Goal: Task Accomplishment & Management: Use online tool/utility

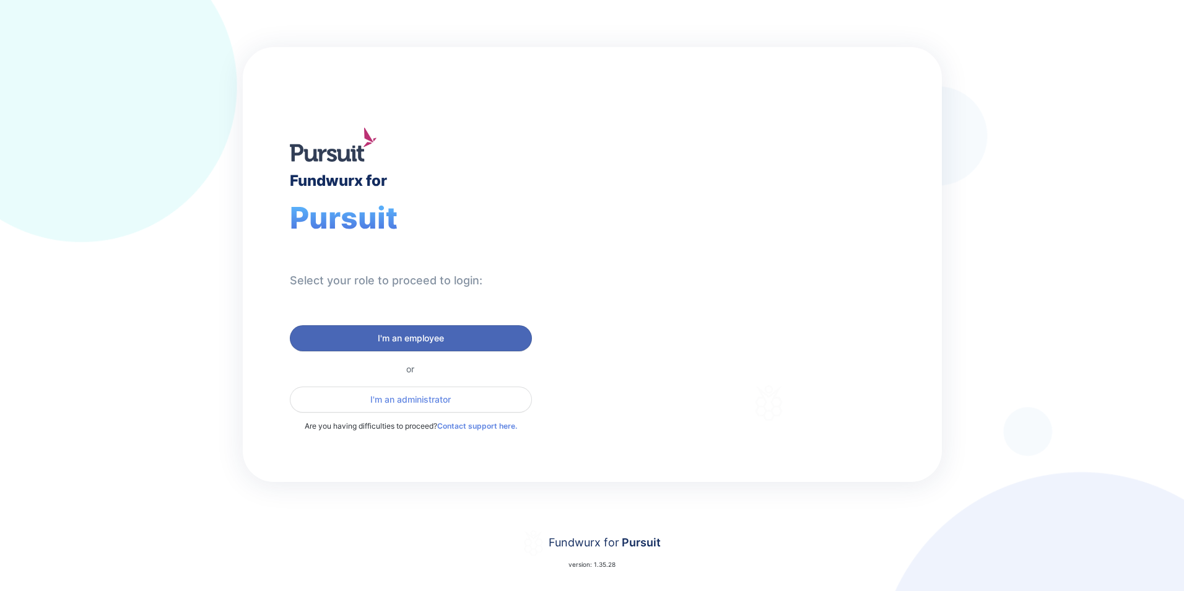
click at [433, 337] on span "I'm an employee" at bounding box center [411, 338] width 66 height 12
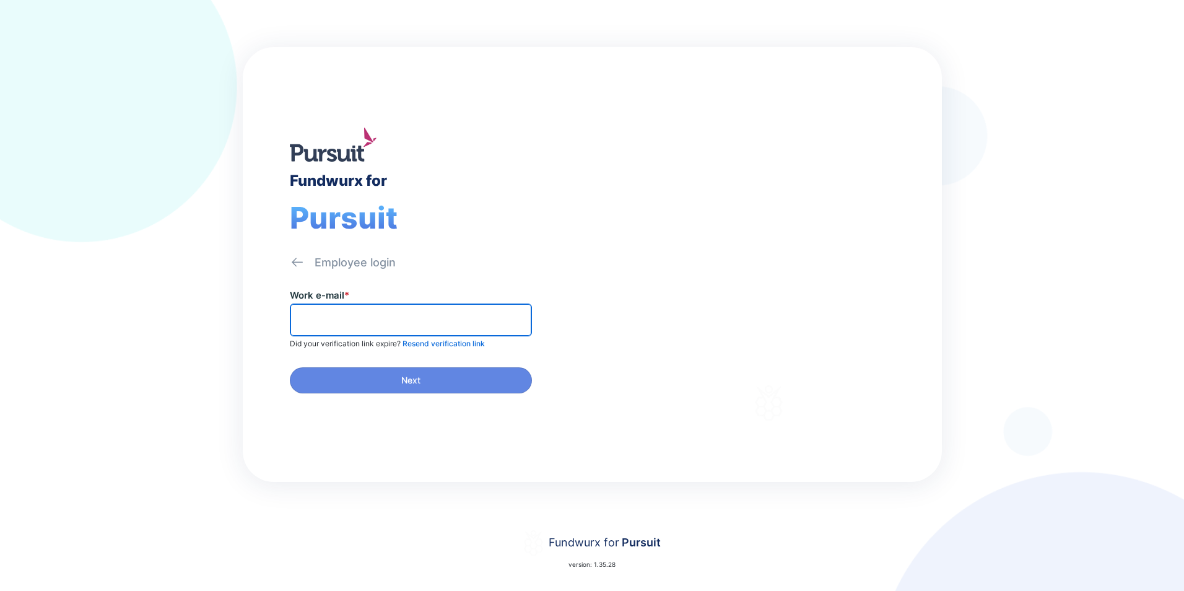
click at [397, 319] on input "text" at bounding box center [410, 319] width 231 height 19
type input "**********"
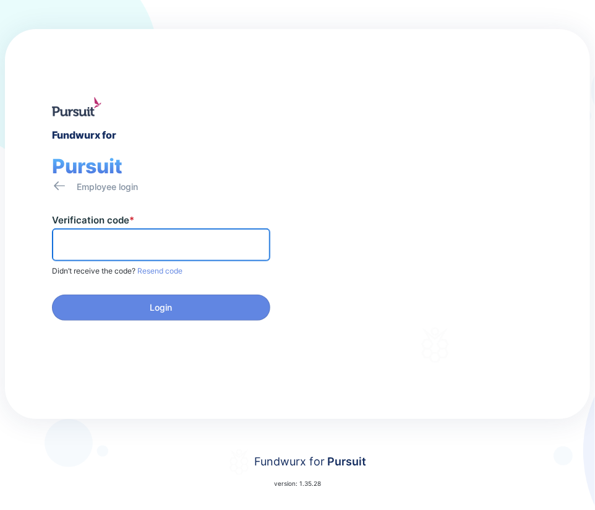
click at [149, 244] on input "text" at bounding box center [161, 244] width 207 height 19
type input "******"
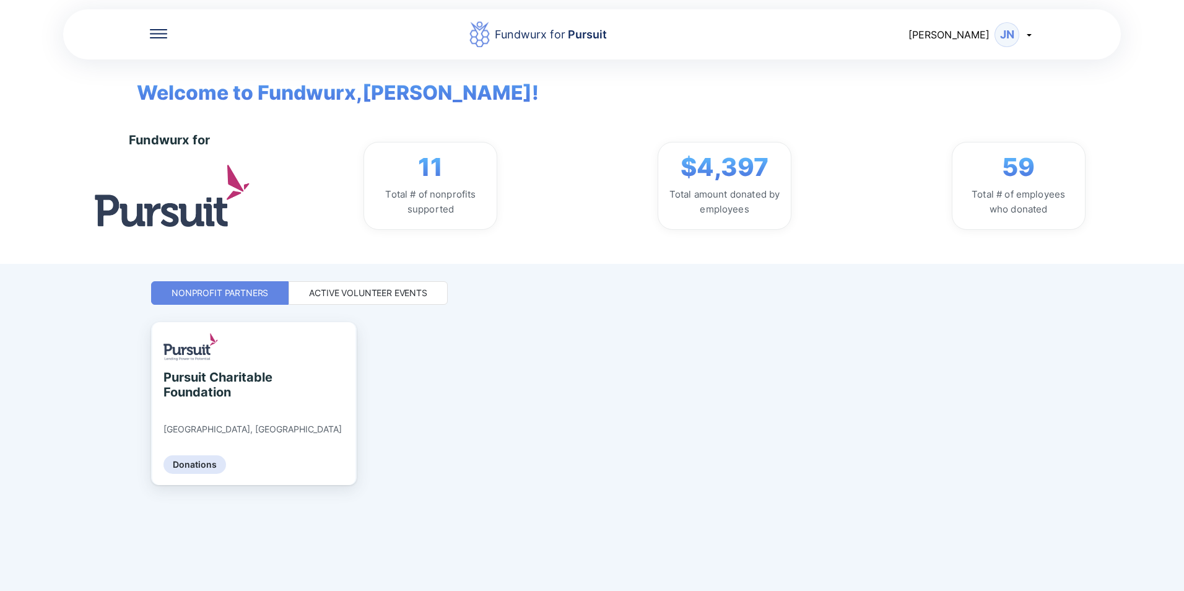
click at [355, 284] on div "Active Volunteer Events" at bounding box center [367, 293] width 159 height 24
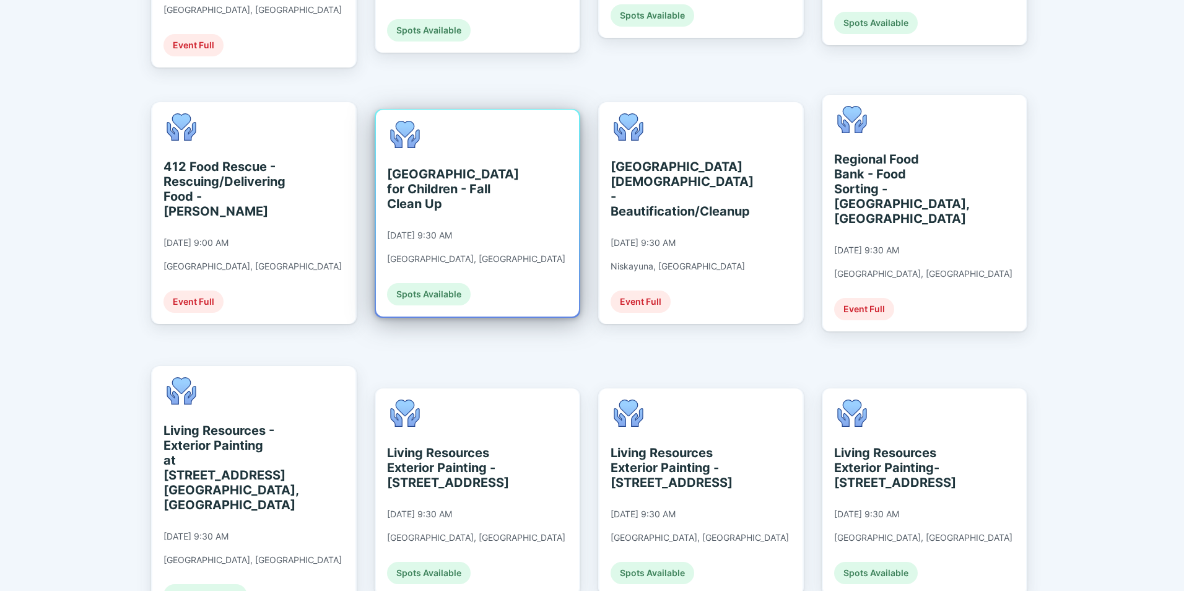
scroll to position [805, 0]
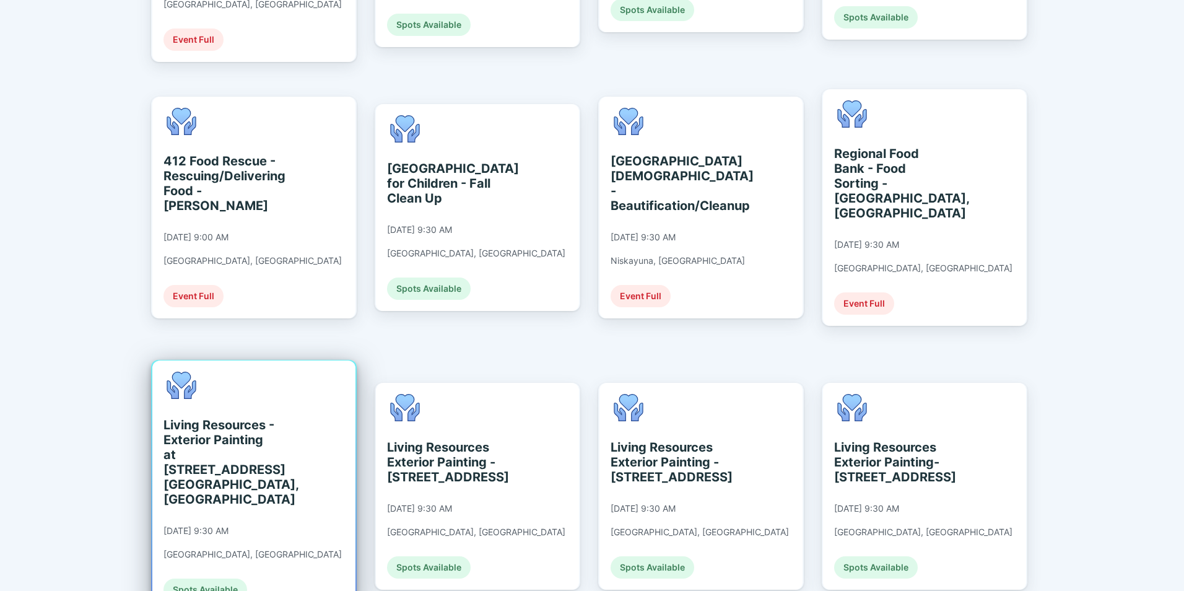
click at [222, 447] on div "Living Resources - Exterior Painting at [STREET_ADDRESS] [GEOGRAPHIC_DATA], [GE…" at bounding box center [252, 485] width 178 height 229
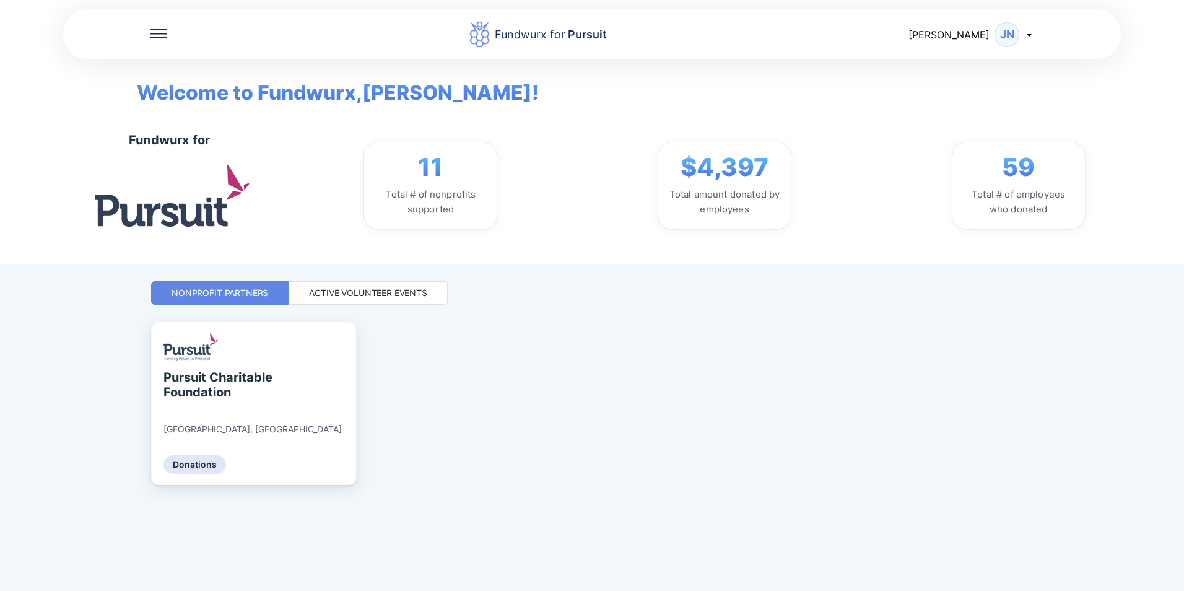
click at [329, 297] on div "Active Volunteer Events" at bounding box center [368, 293] width 118 height 12
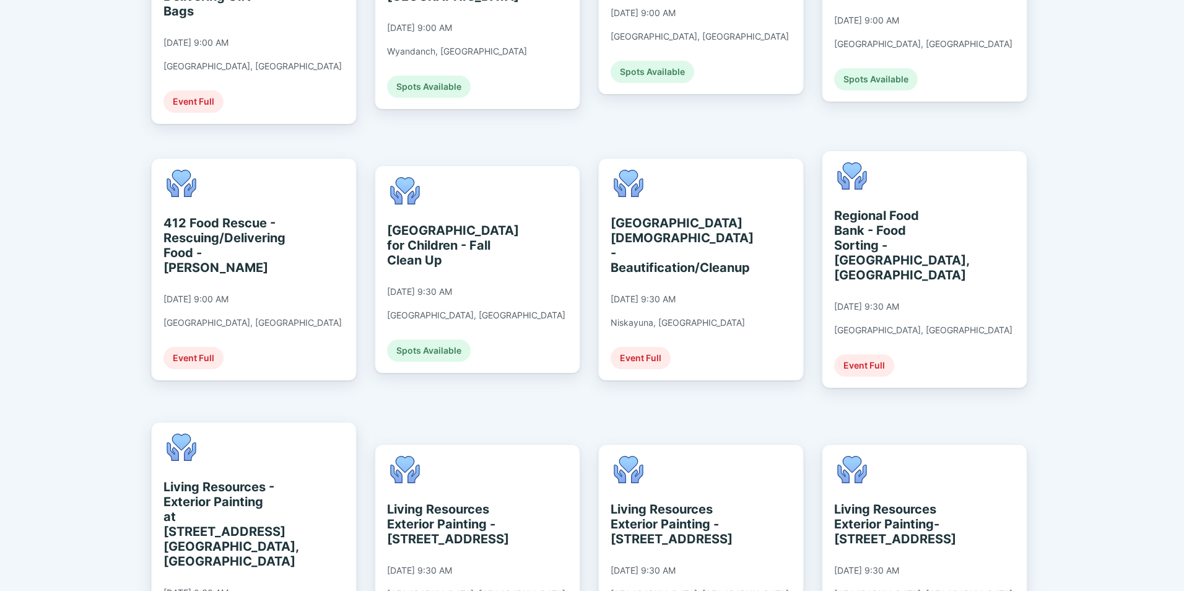
scroll to position [867, 0]
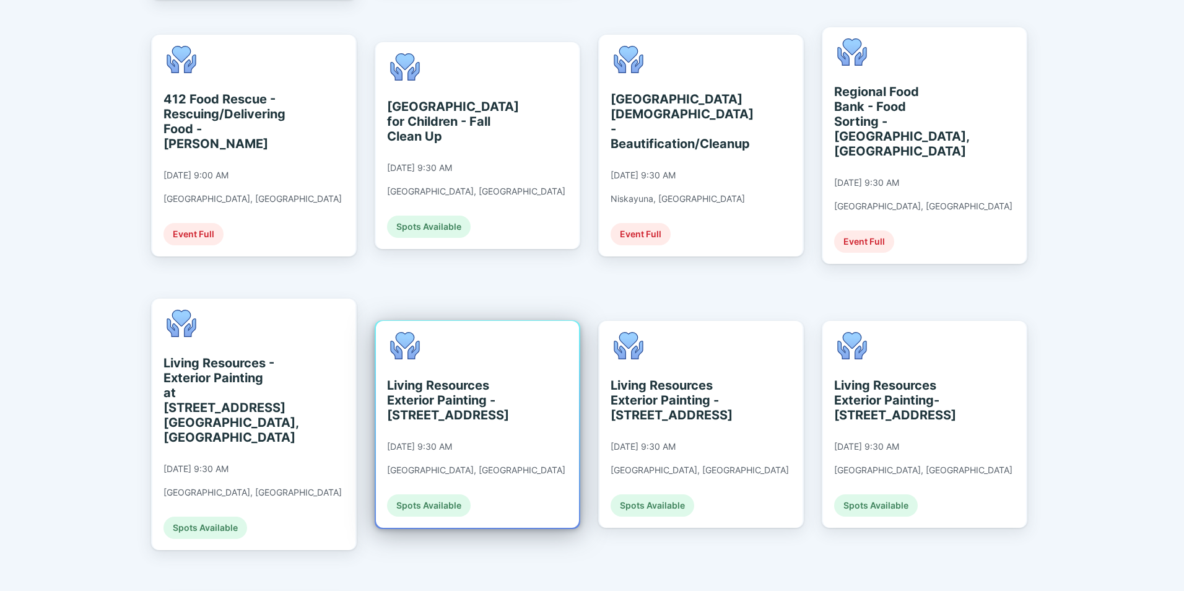
click at [422, 378] on div "Living Resources Exterior Painting - [STREET_ADDRESS]" at bounding box center [443, 400] width 113 height 45
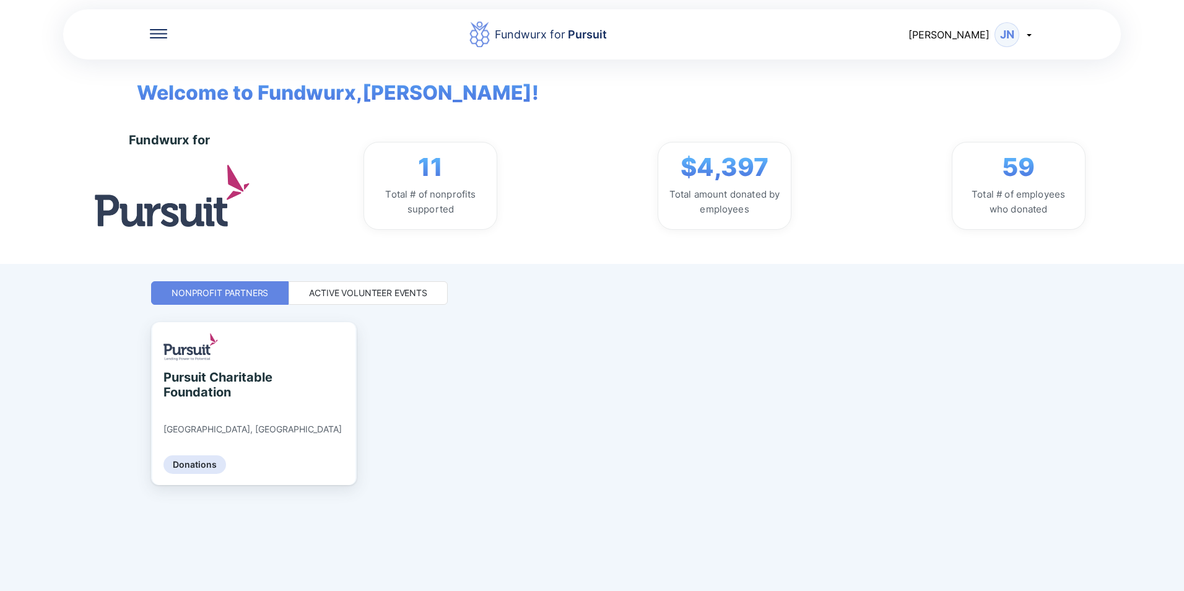
click at [360, 290] on div "Active Volunteer Events" at bounding box center [368, 293] width 118 height 12
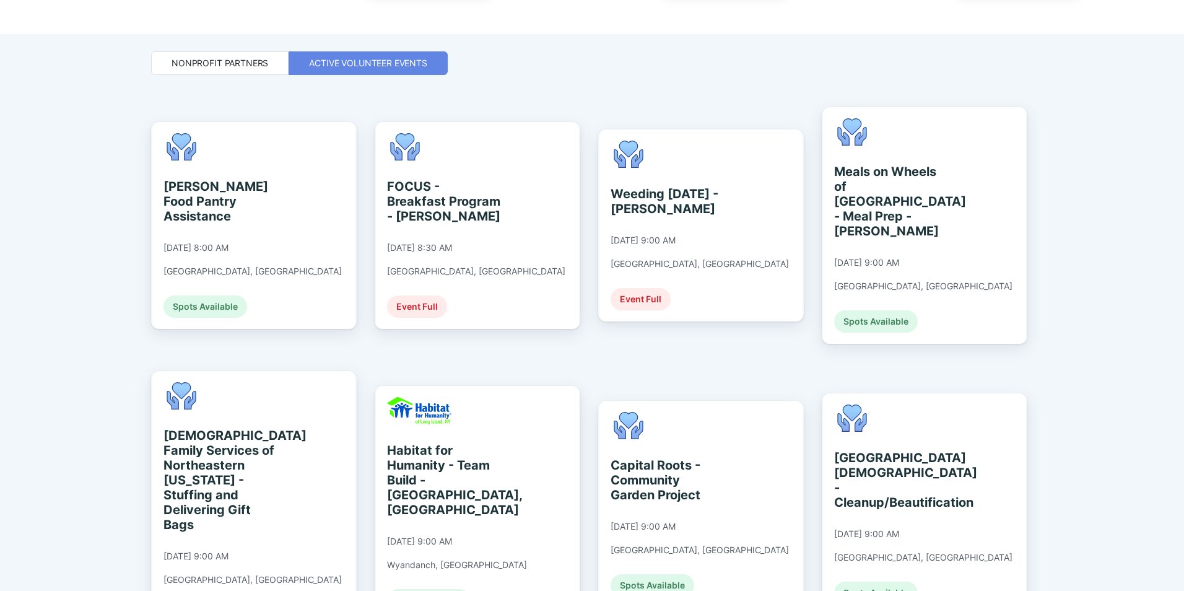
scroll to position [248, 0]
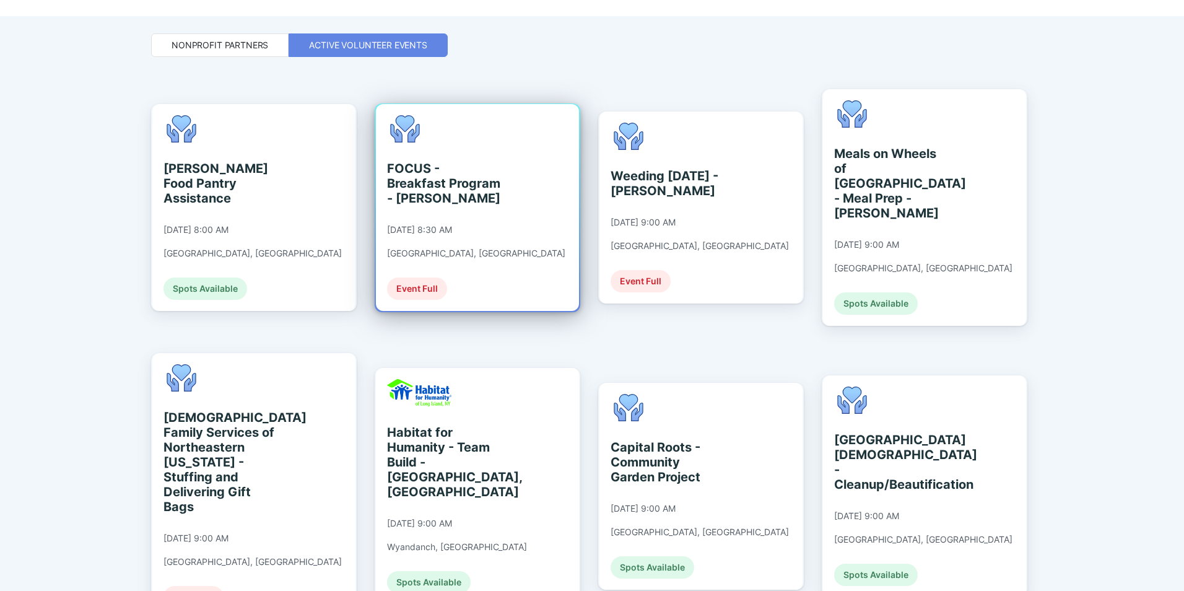
click at [454, 179] on div "FOCUS - Breakfast Program - [PERSON_NAME]" at bounding box center [443, 183] width 113 height 45
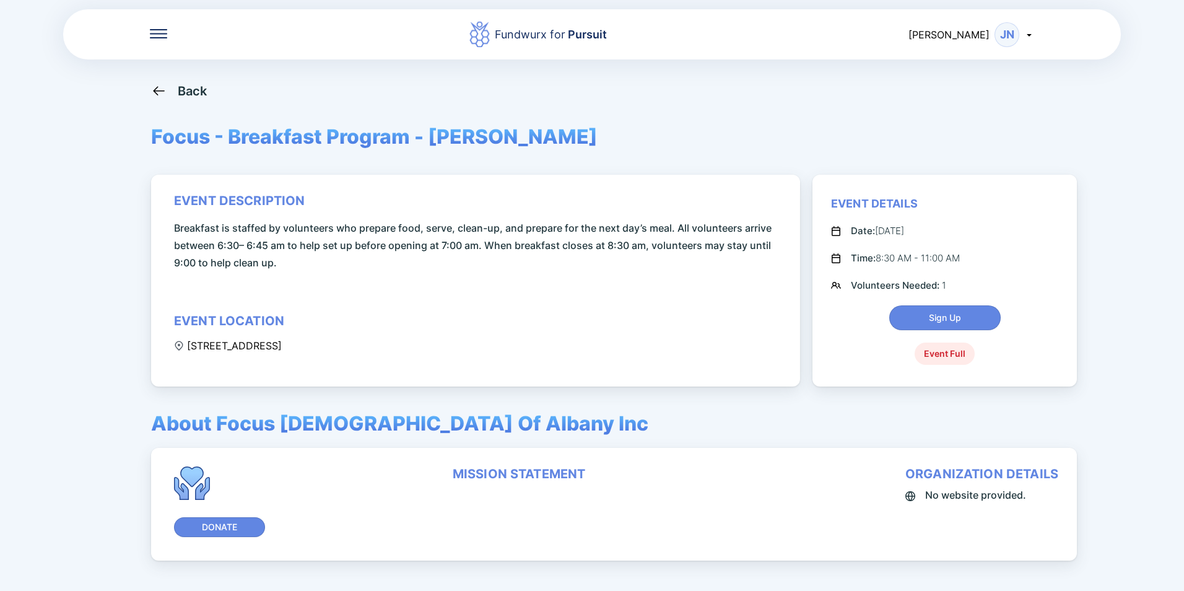
click at [170, 87] on div "Back" at bounding box center [179, 90] width 56 height 15
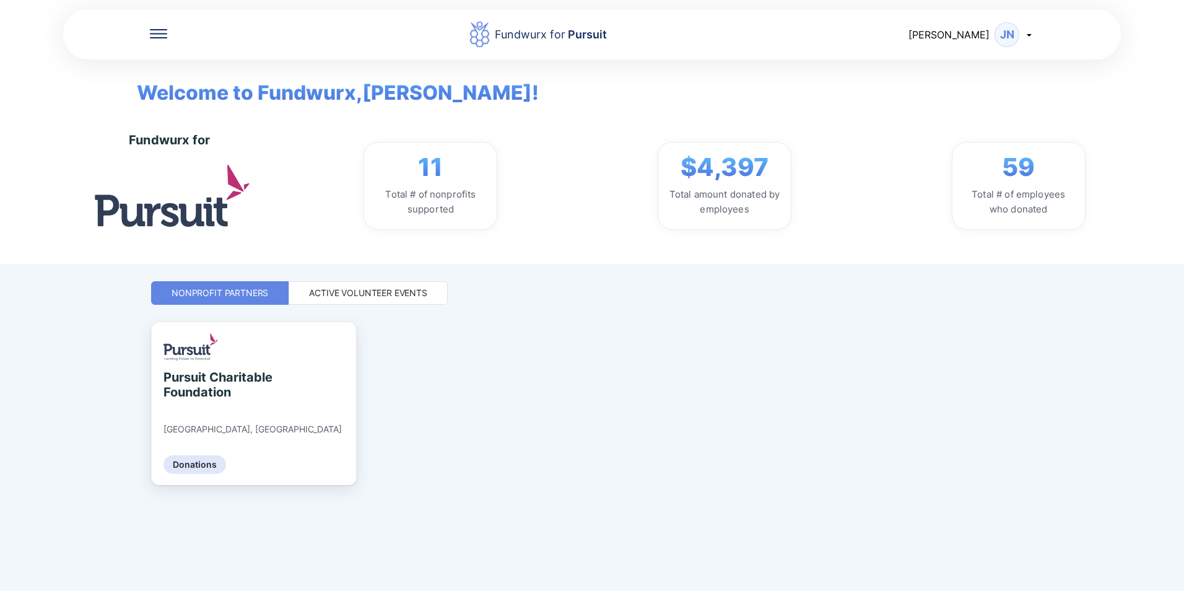
click at [405, 302] on div "Active Volunteer Events" at bounding box center [367, 293] width 159 height 24
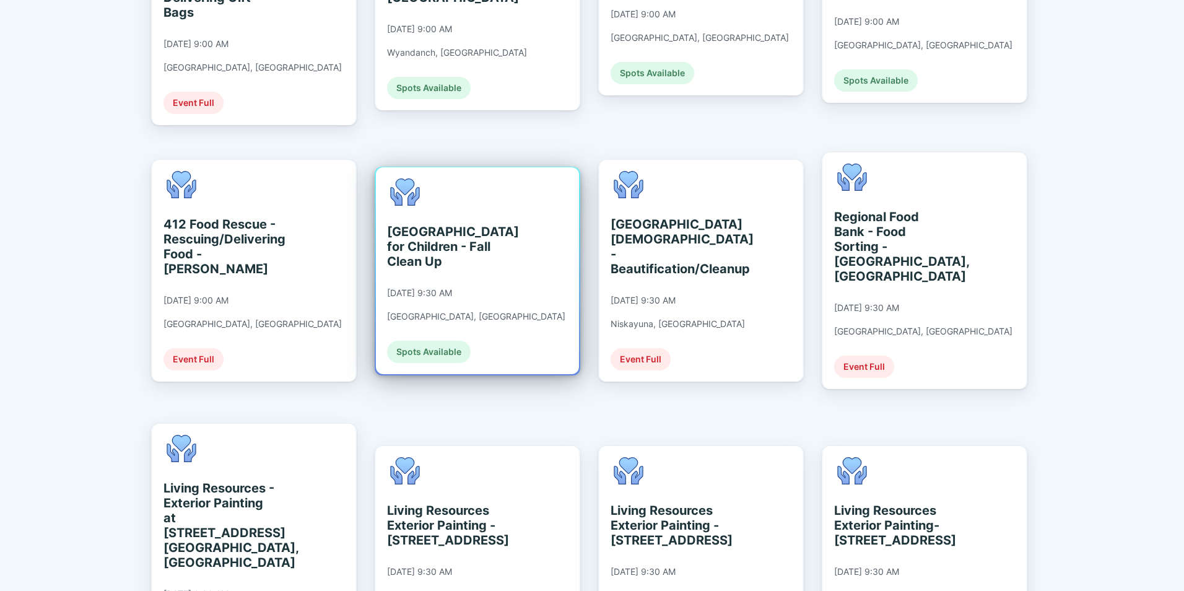
scroll to position [743, 0]
click at [425, 223] on div "[GEOGRAPHIC_DATA] for Children - Fall Clean Up" at bounding box center [443, 245] width 113 height 45
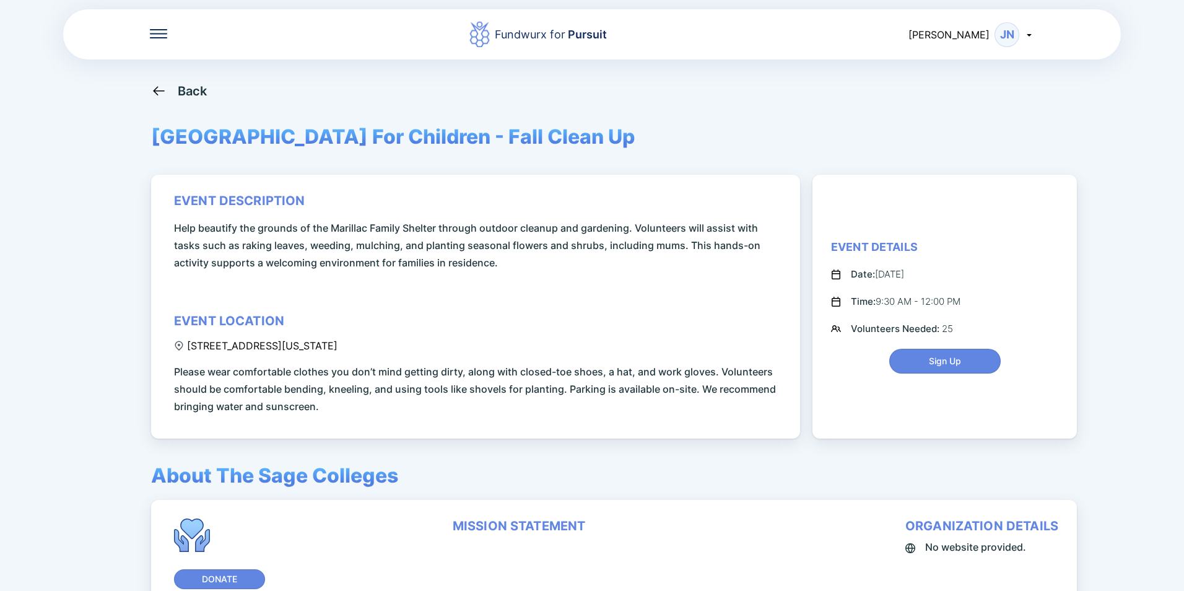
click at [186, 92] on div "Back" at bounding box center [193, 91] width 30 height 15
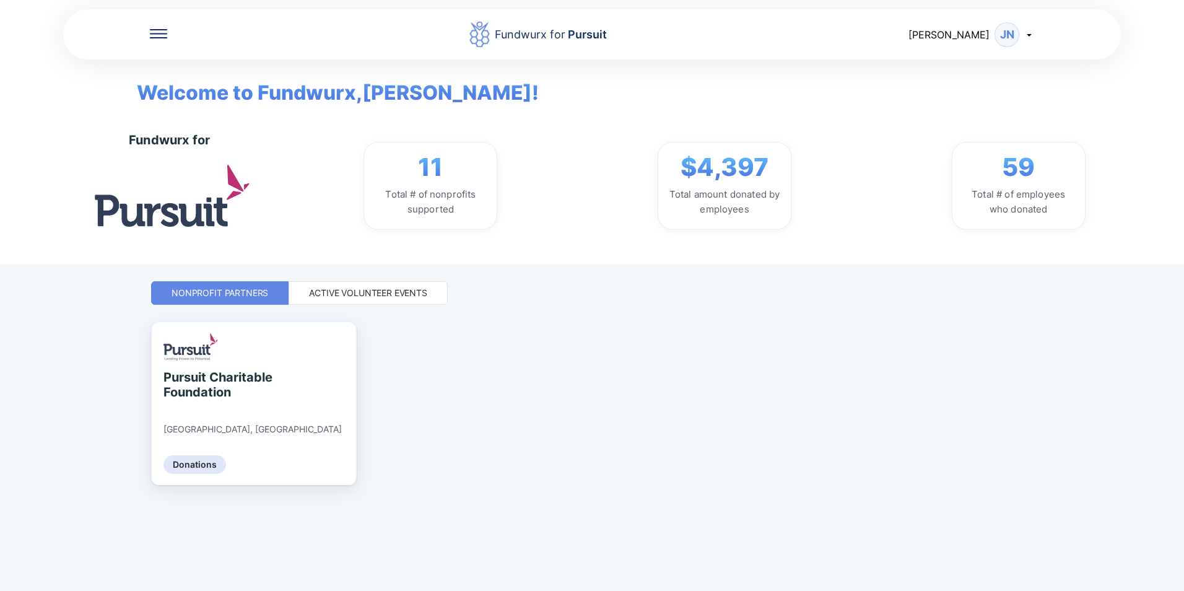
click at [379, 295] on div "Active Volunteer Events" at bounding box center [368, 293] width 118 height 12
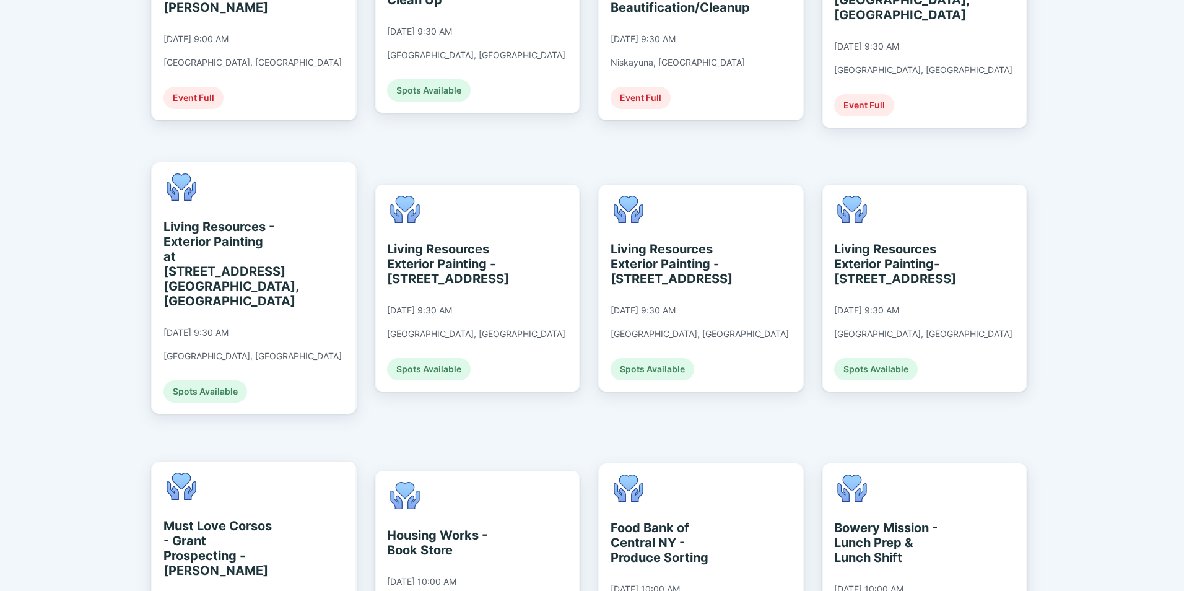
scroll to position [990, 0]
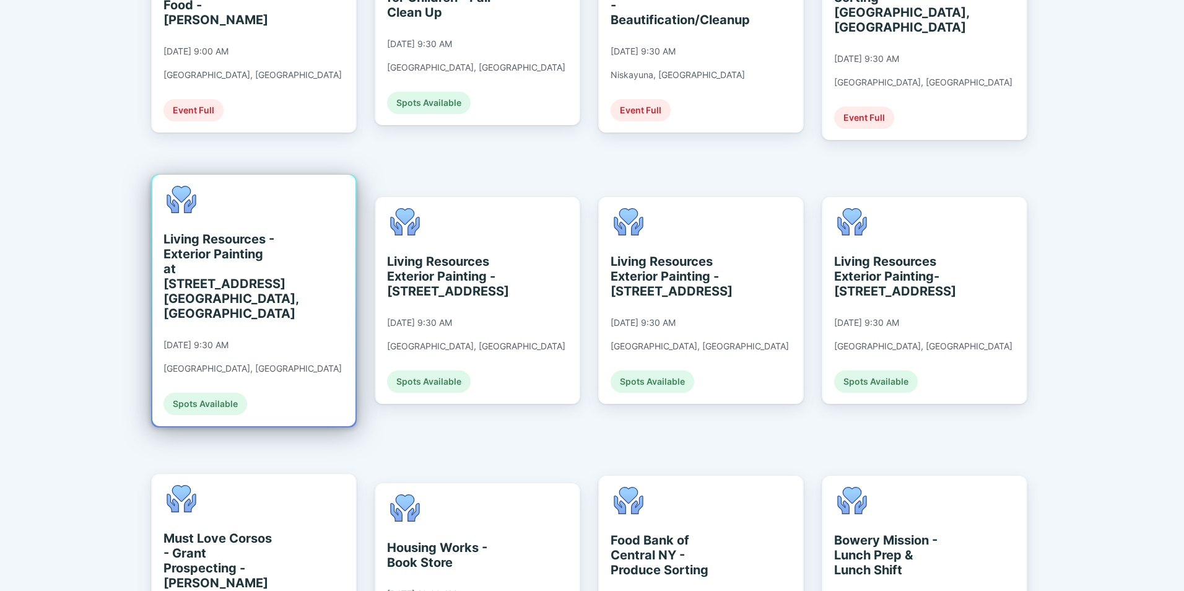
click at [219, 245] on div "Living Resources - Exterior Painting at [STREET_ADDRESS] [GEOGRAPHIC_DATA], [GE…" at bounding box center [219, 276] width 113 height 89
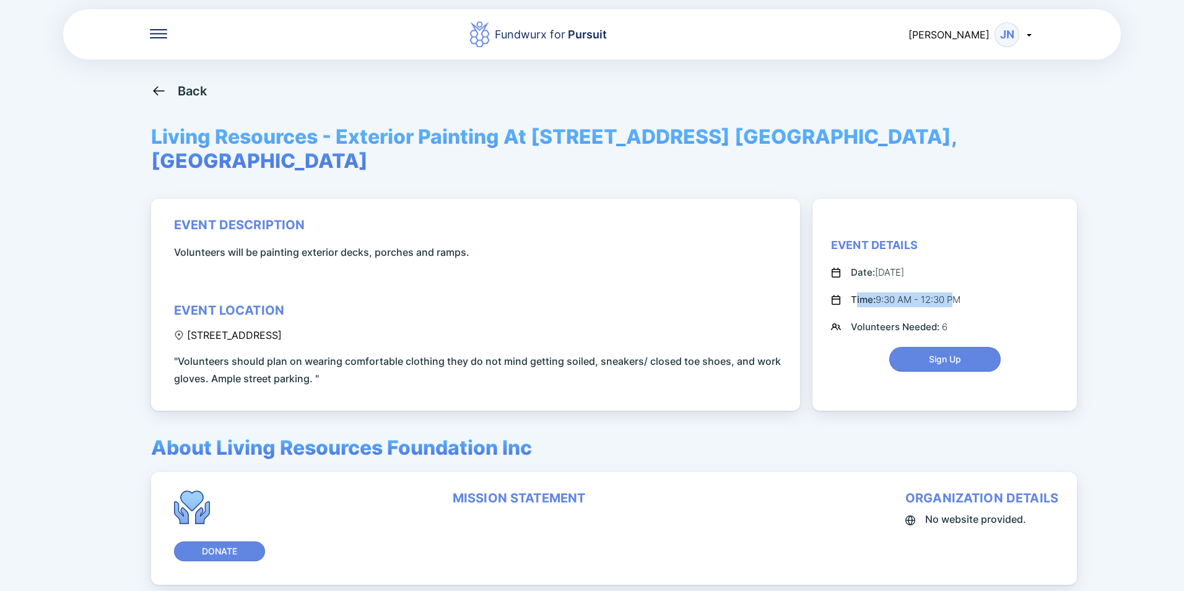
drag, startPoint x: 854, startPoint y: 274, endPoint x: 958, endPoint y: 276, distance: 104.0
click at [958, 292] on div "Time: 9:30 AM - 12:30 PM" at bounding box center [906, 299] width 110 height 15
click at [189, 90] on div "Back" at bounding box center [193, 91] width 30 height 15
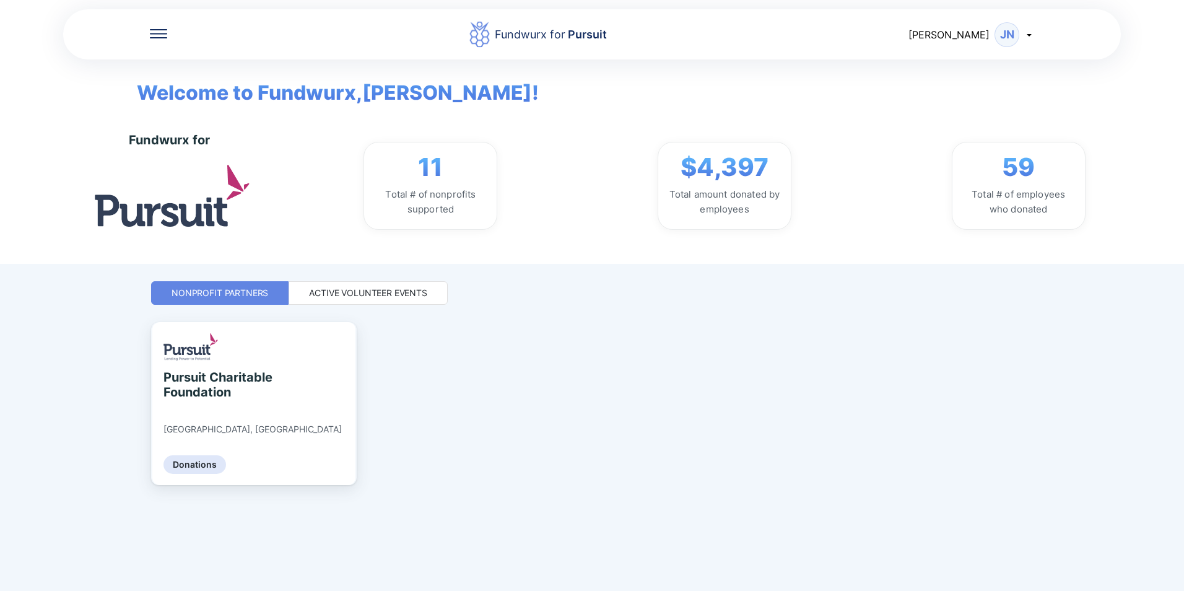
click at [402, 300] on div "Active Volunteer Events" at bounding box center [367, 293] width 159 height 24
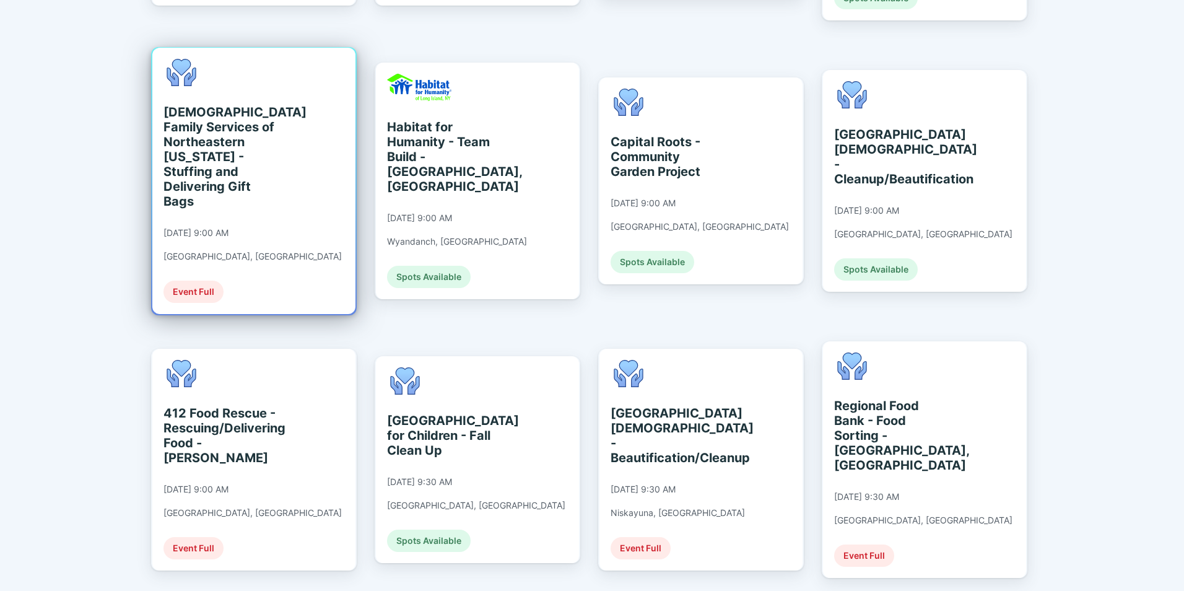
scroll to position [557, 0]
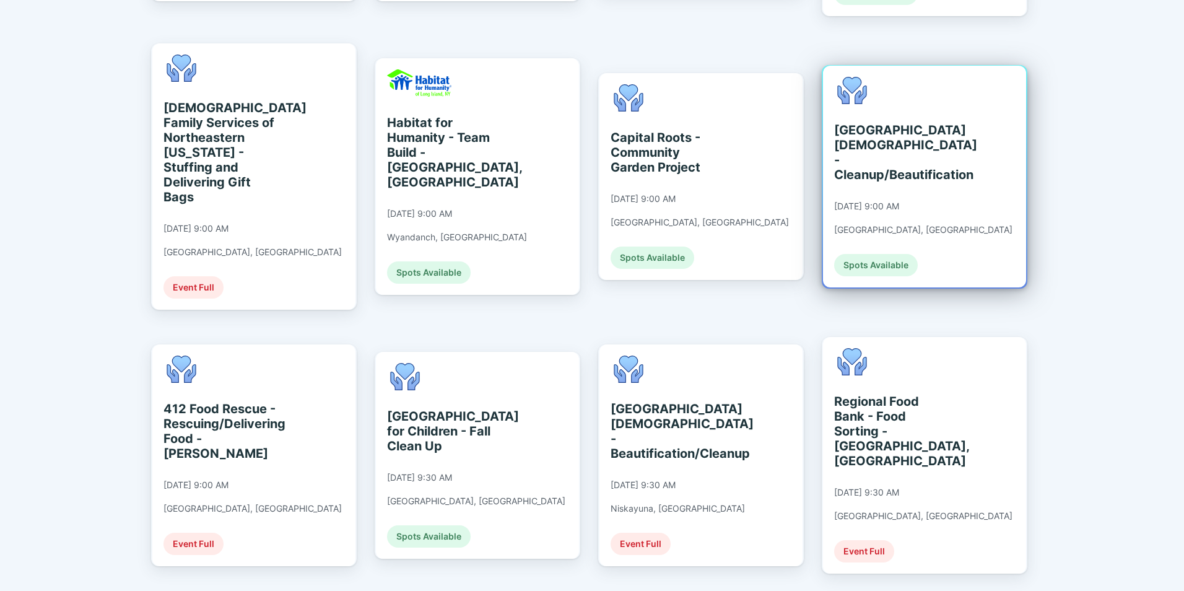
click at [904, 153] on div "[GEOGRAPHIC_DATA][DEMOGRAPHIC_DATA] - Cleanup/Beautification" at bounding box center [890, 152] width 113 height 59
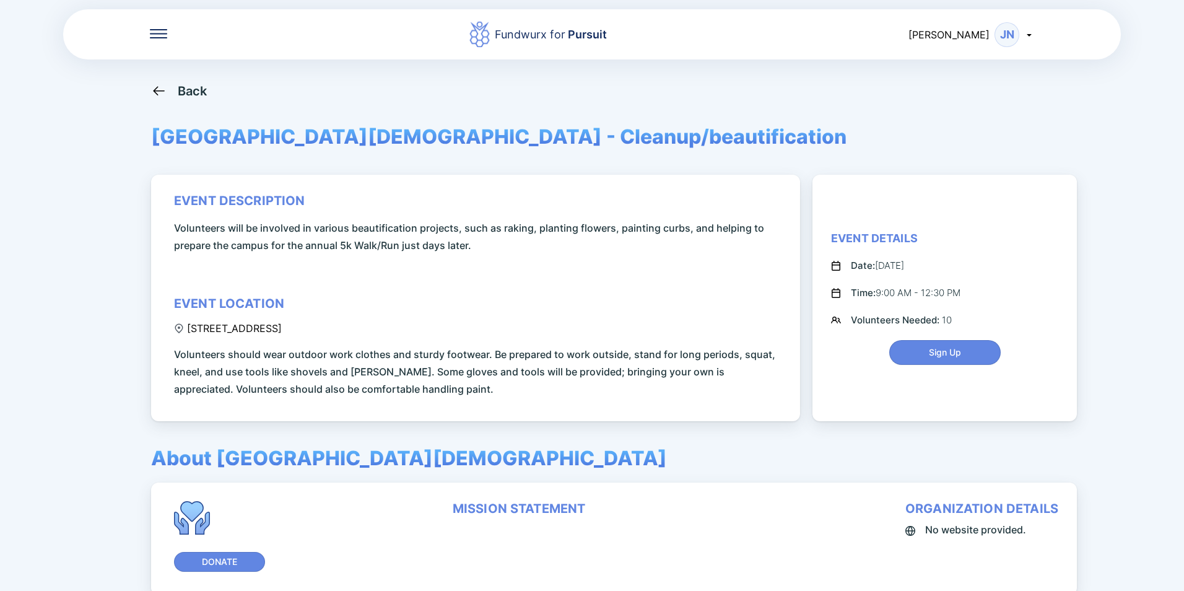
click at [199, 90] on div "Back" at bounding box center [193, 91] width 30 height 15
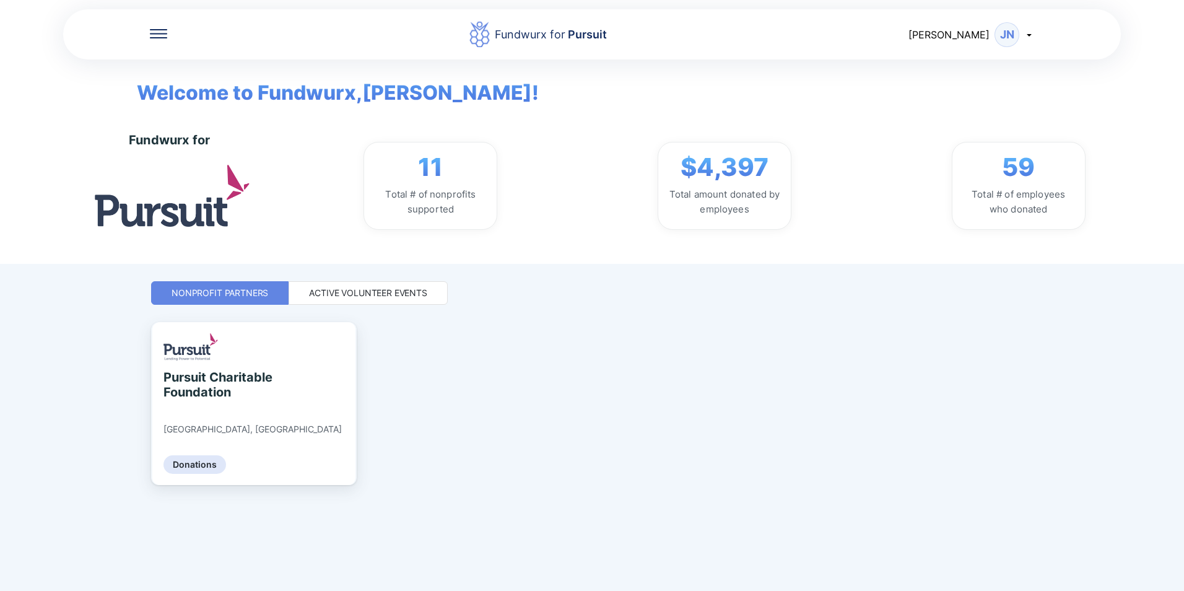
click at [424, 297] on div "Active Volunteer Events" at bounding box center [368, 293] width 118 height 12
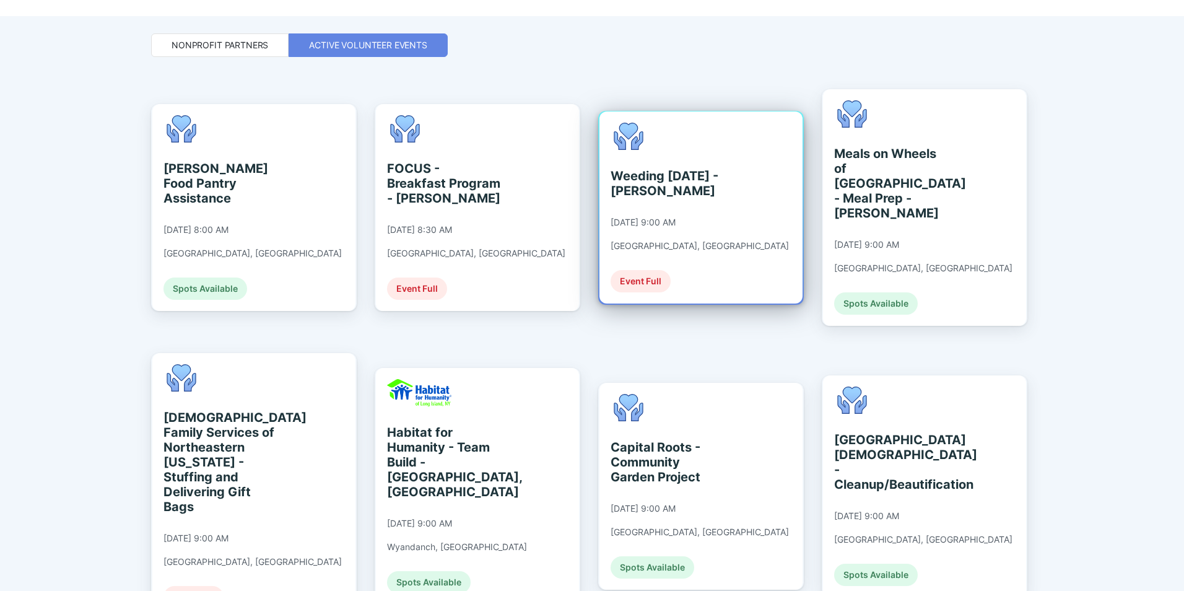
scroll to position [310, 0]
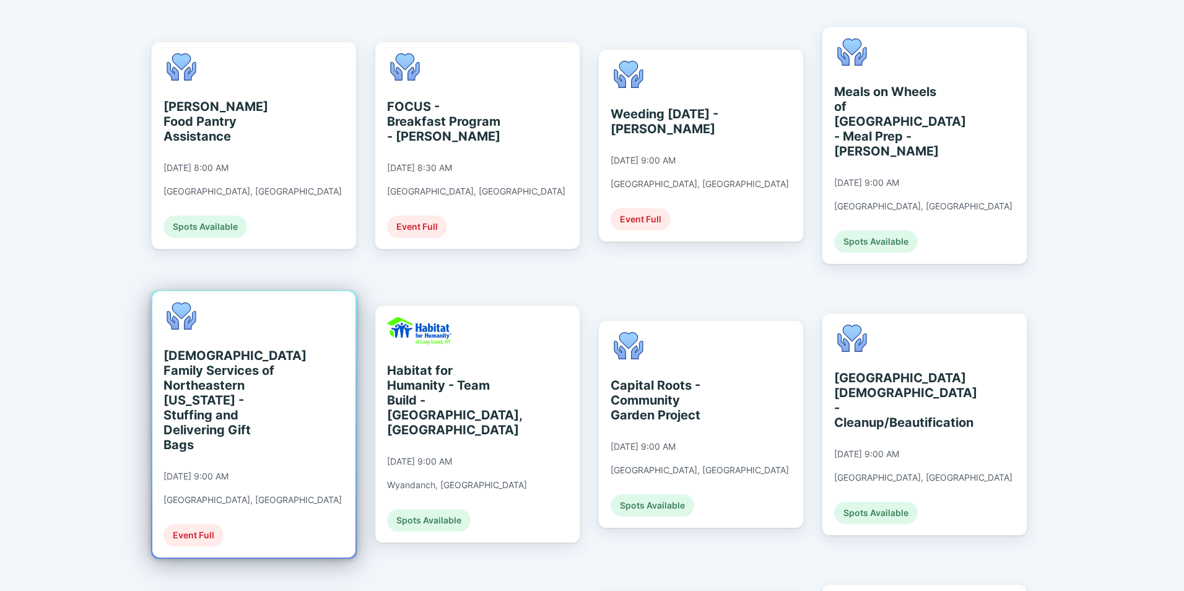
click at [224, 383] on div "[DEMOGRAPHIC_DATA] Family Services of Northeastern [US_STATE] - Stuffing and De…" at bounding box center [219, 400] width 113 height 104
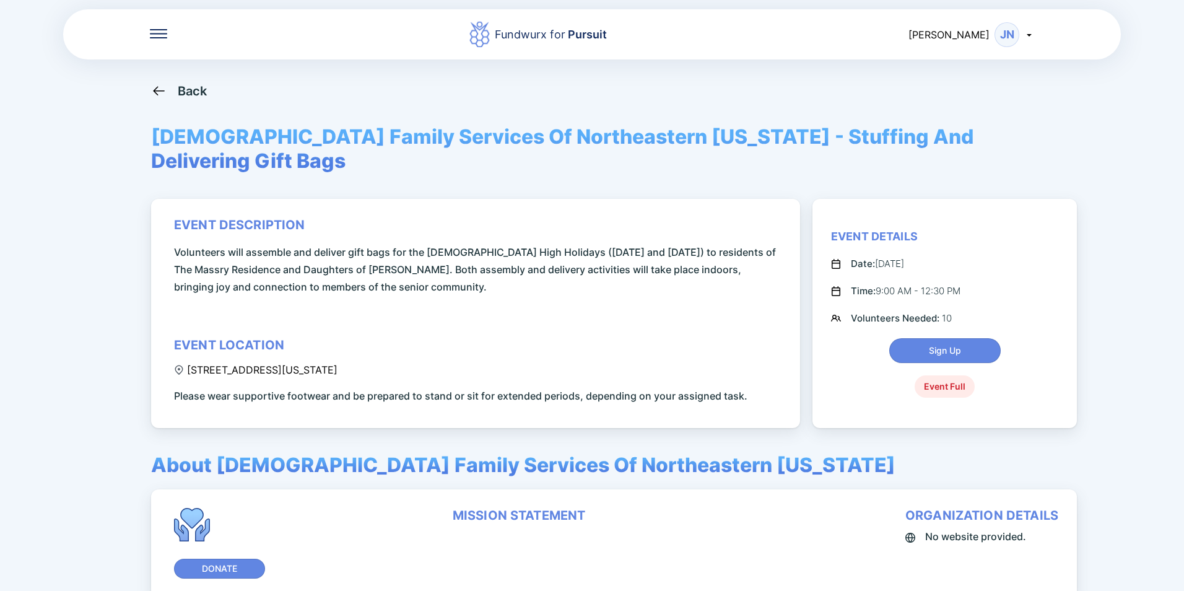
drag, startPoint x: 199, startPoint y: 346, endPoint x: 427, endPoint y: 345, distance: 228.4
click at [337, 363] on div "[STREET_ADDRESS][US_STATE]" at bounding box center [255, 369] width 163 height 12
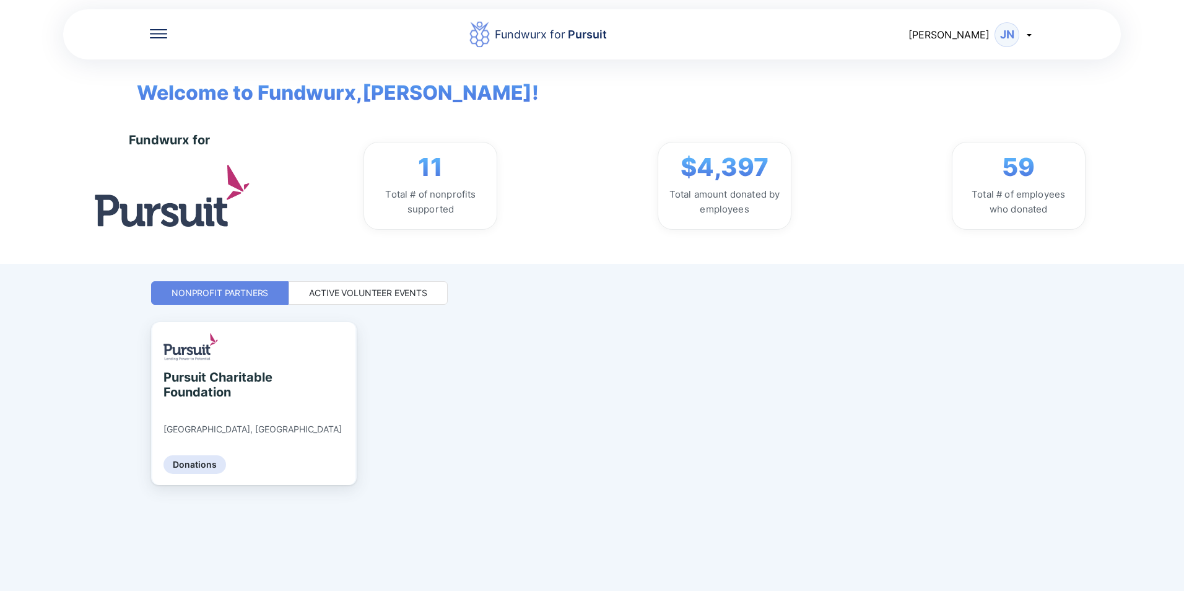
click at [368, 287] on div "Active Volunteer Events" at bounding box center [368, 293] width 118 height 12
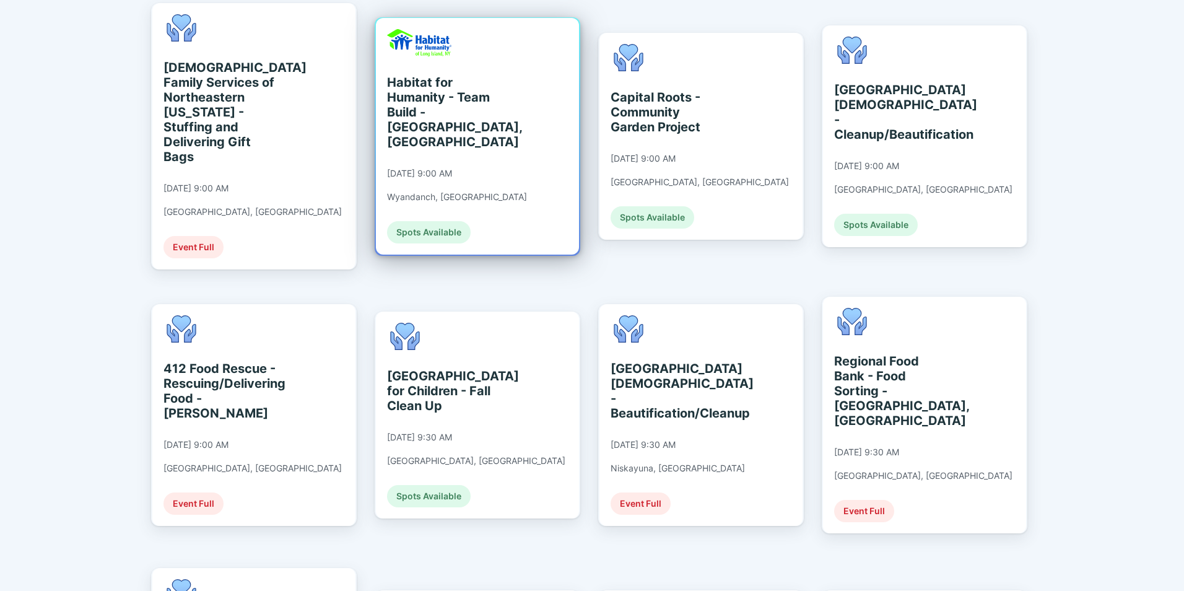
scroll to position [619, 0]
